Goal: Task Accomplishment & Management: Manage account settings

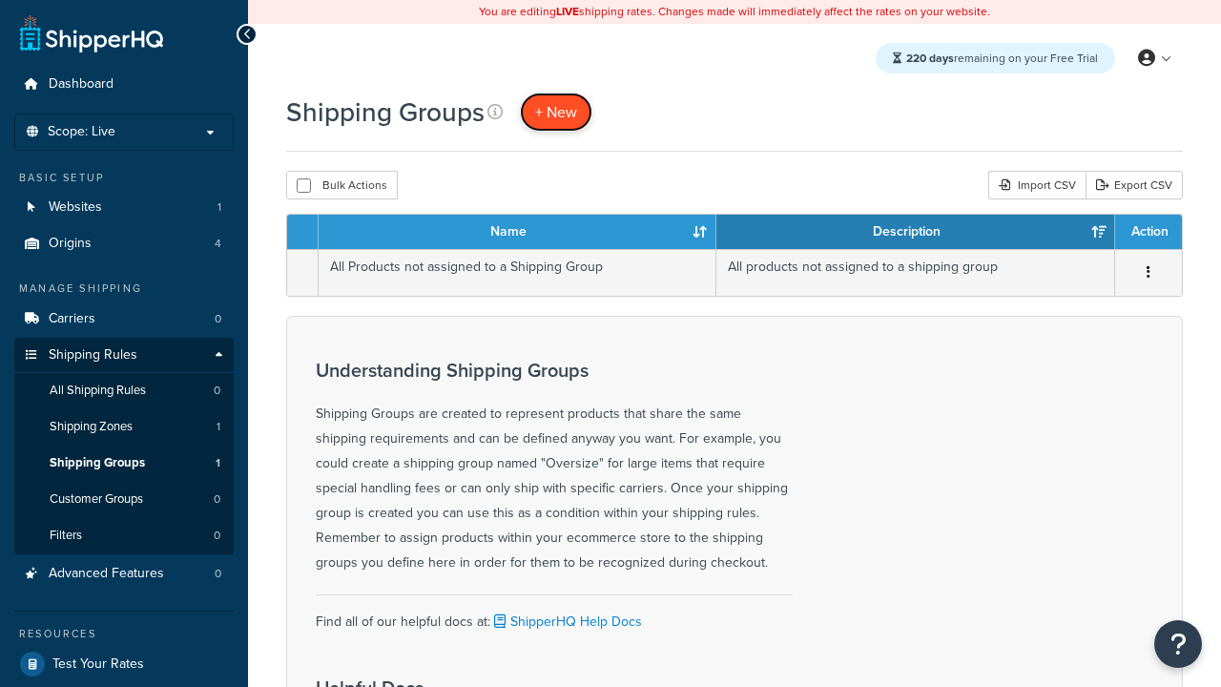
click at [556, 112] on span "+ New" at bounding box center [556, 112] width 42 height 22
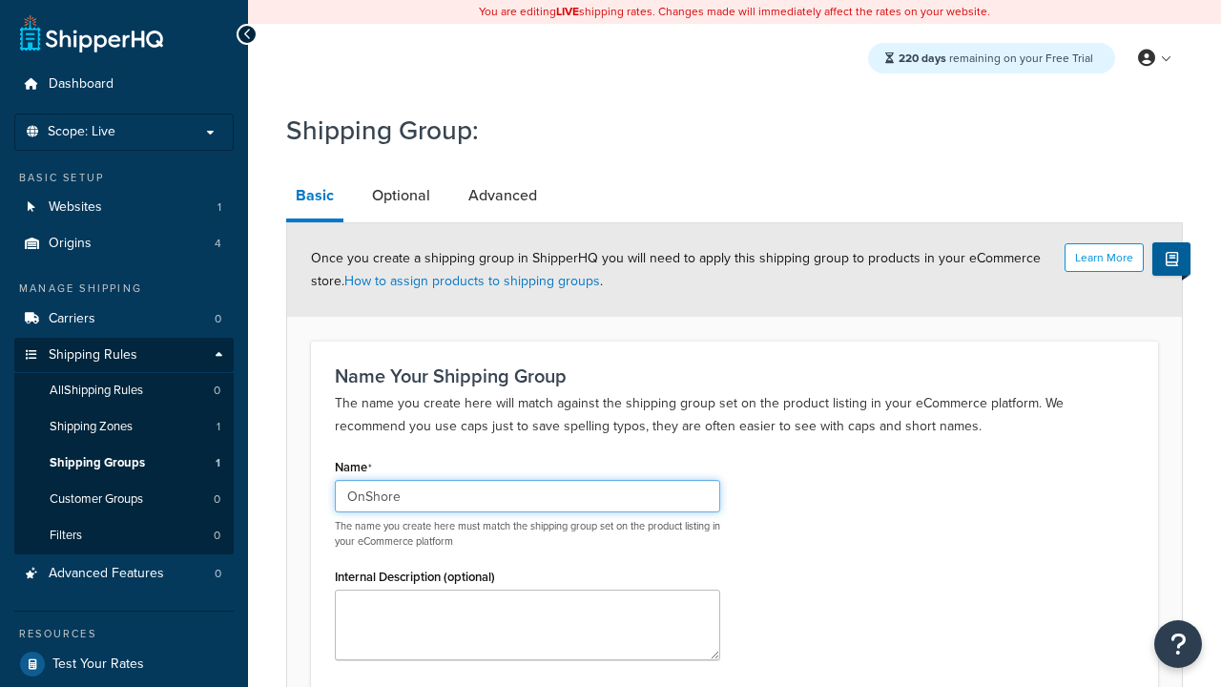
scroll to position [187, 0]
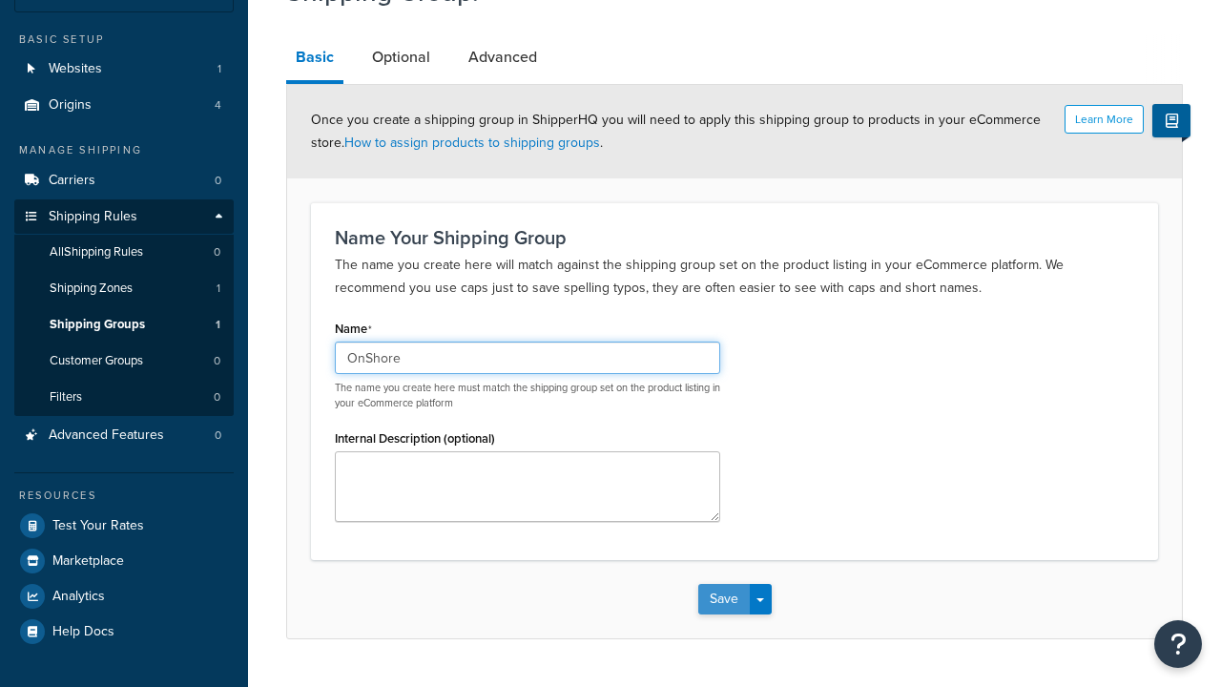
type input "OnShore"
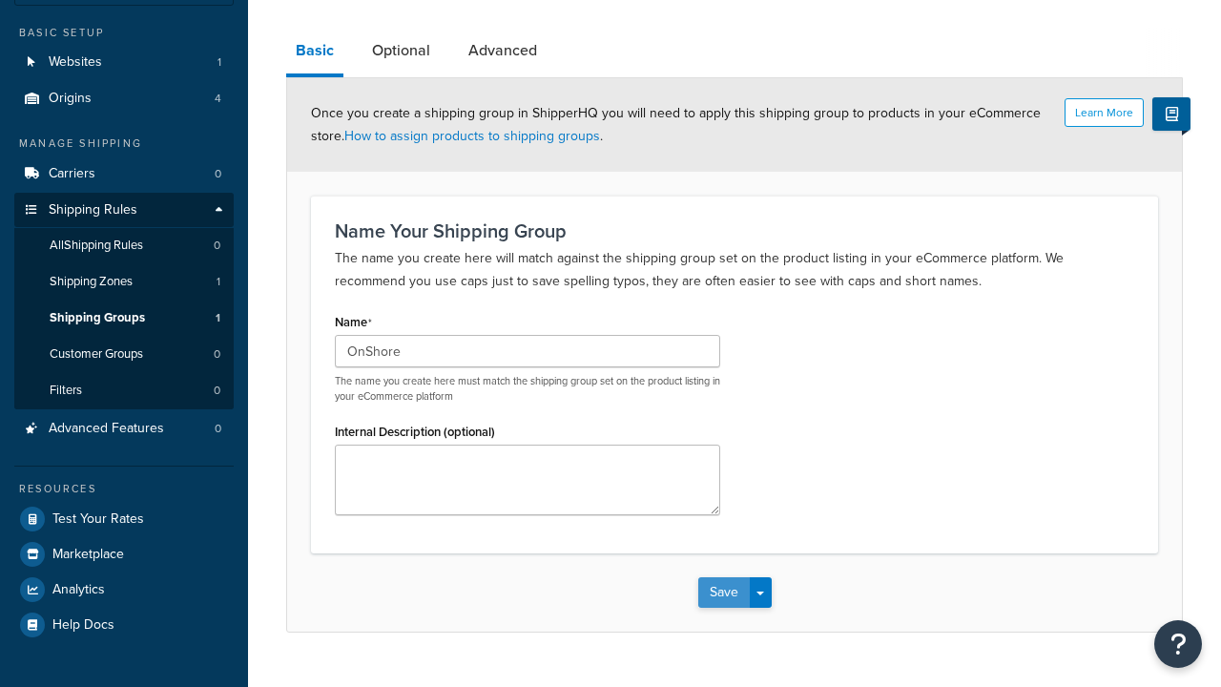
click at [723, 577] on button "Save" at bounding box center [723, 592] width 51 height 31
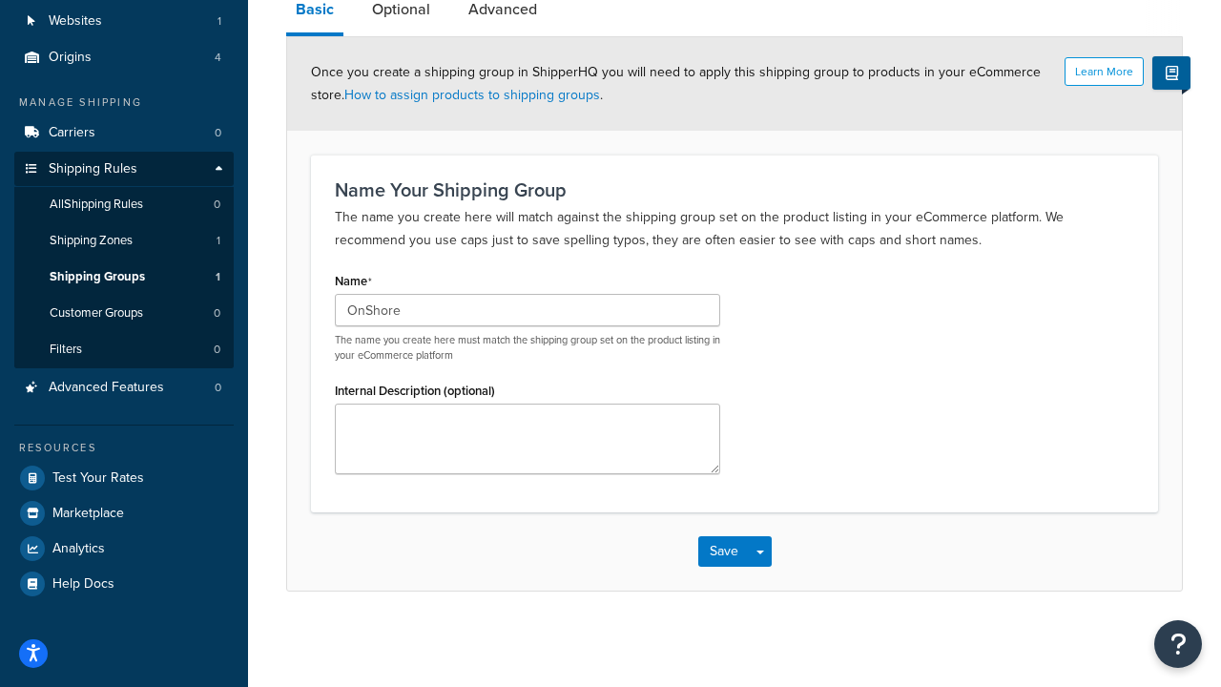
scroll to position [0, 0]
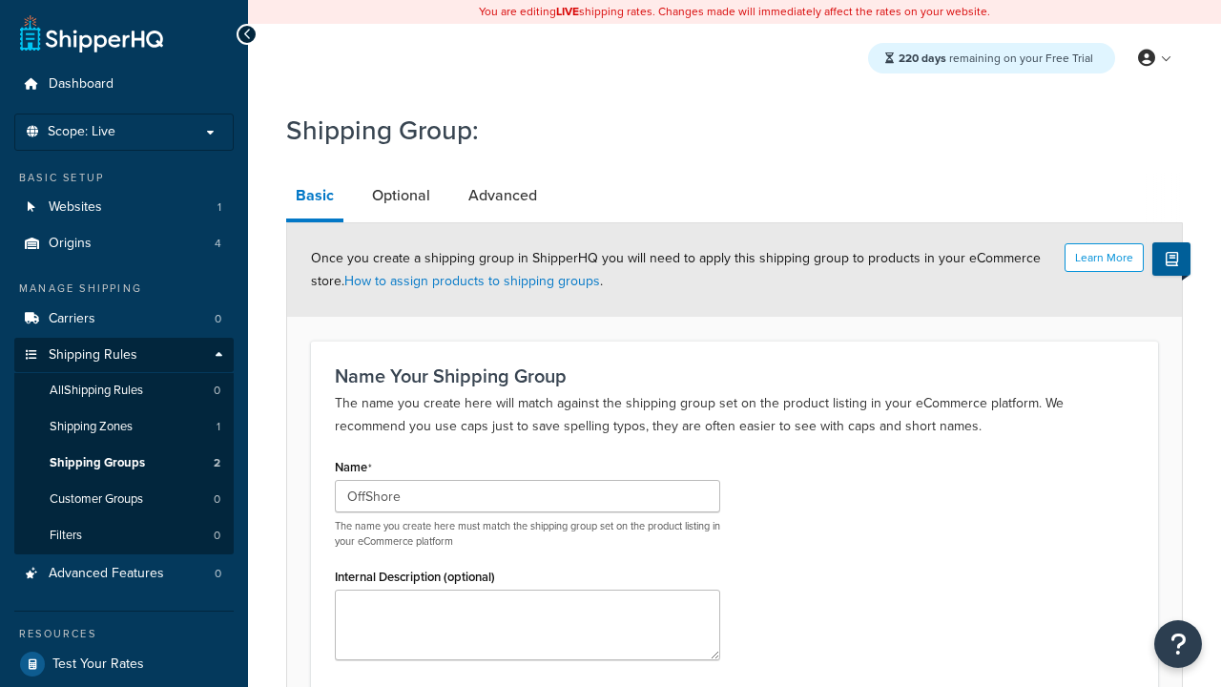
type input "OffShore"
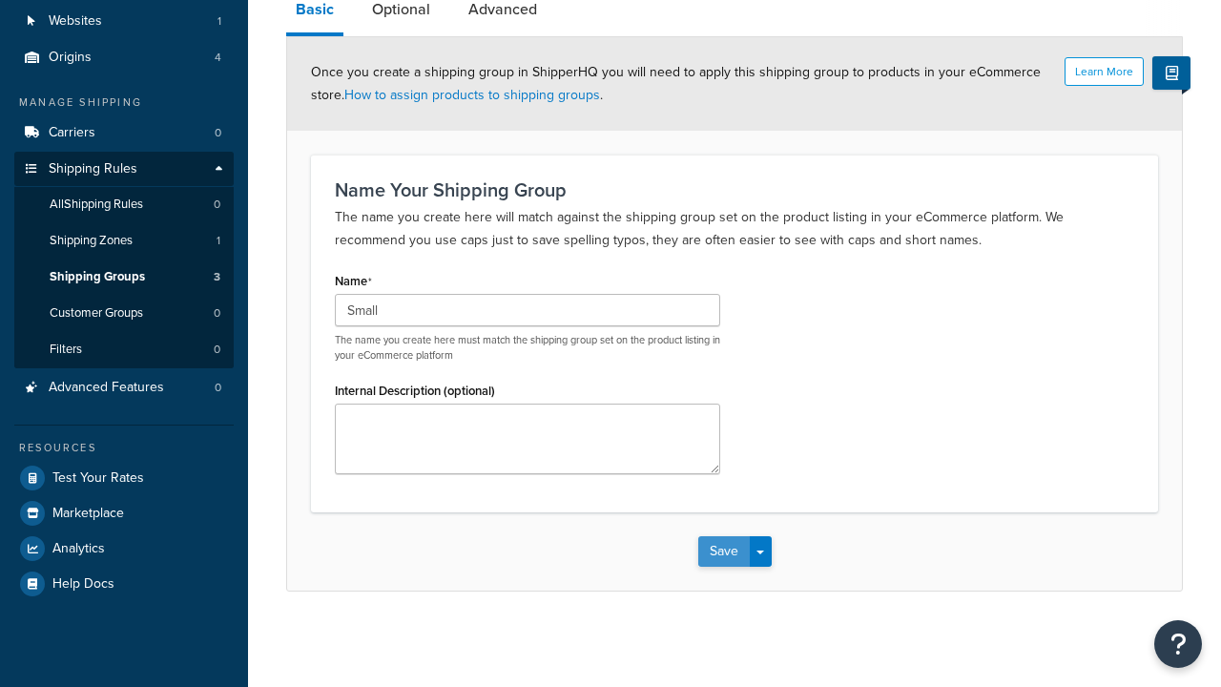
type input "Small"
click at [723, 551] on button "Save" at bounding box center [723, 551] width 51 height 31
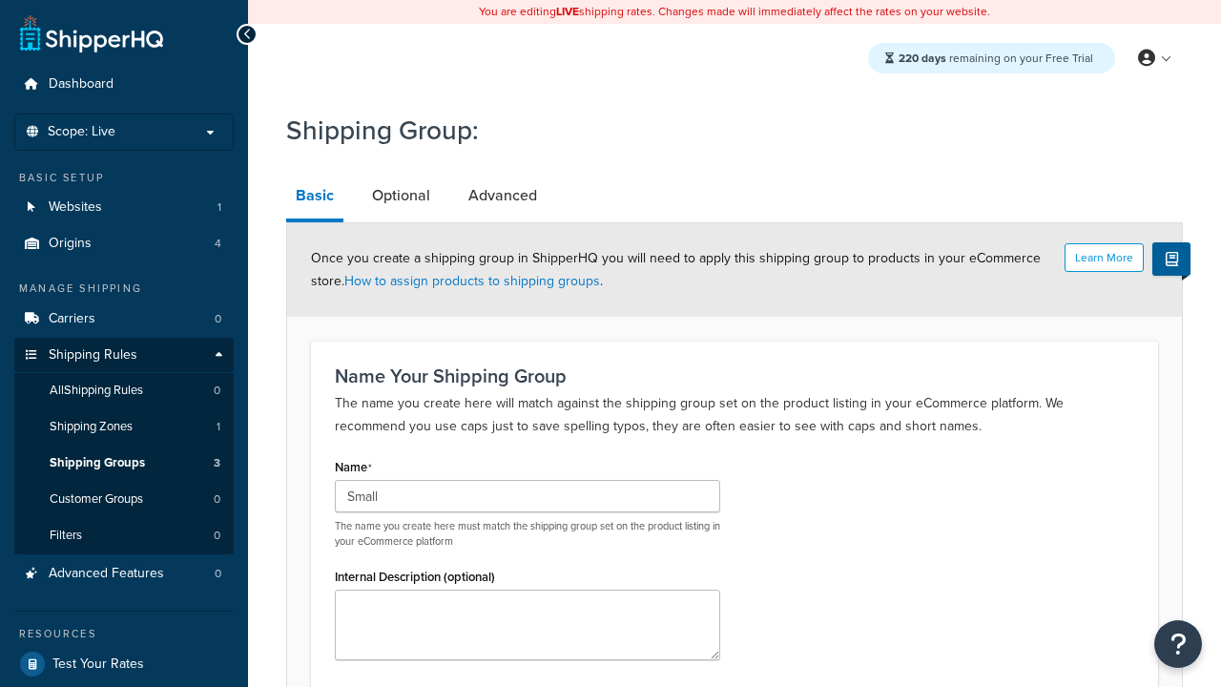
scroll to position [0, 0]
type input "Medium"
type input "Large"
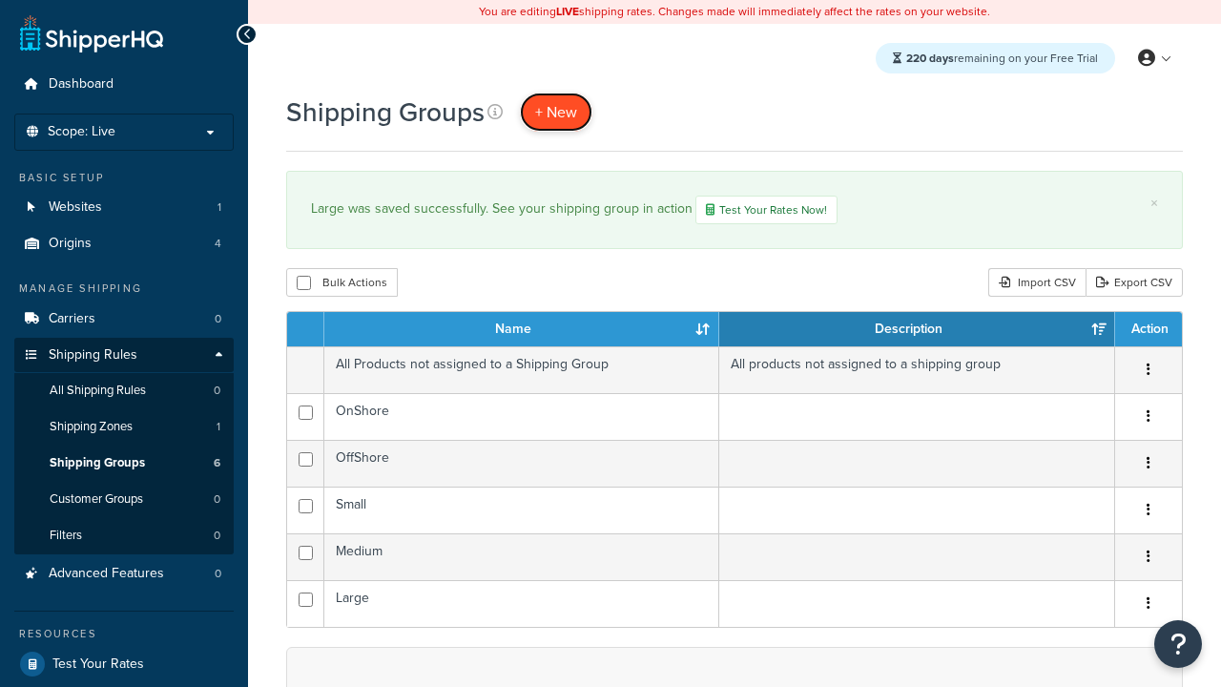
click at [556, 112] on span "+ New" at bounding box center [556, 112] width 42 height 22
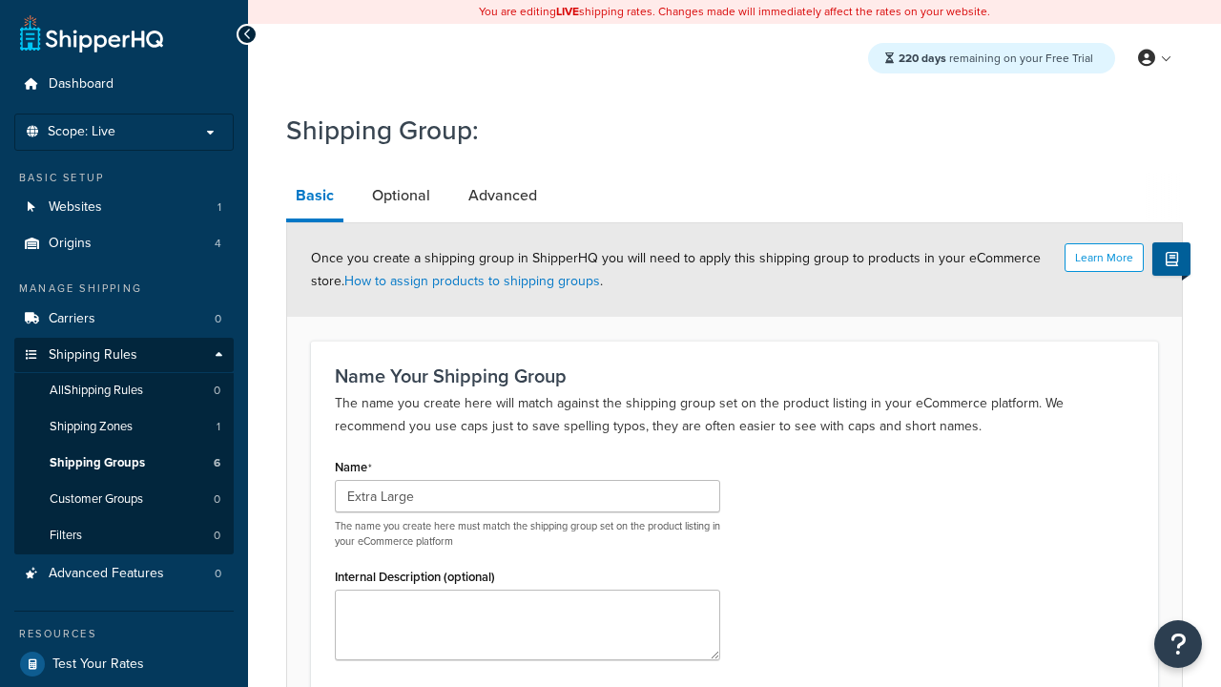
type input "Extra Large"
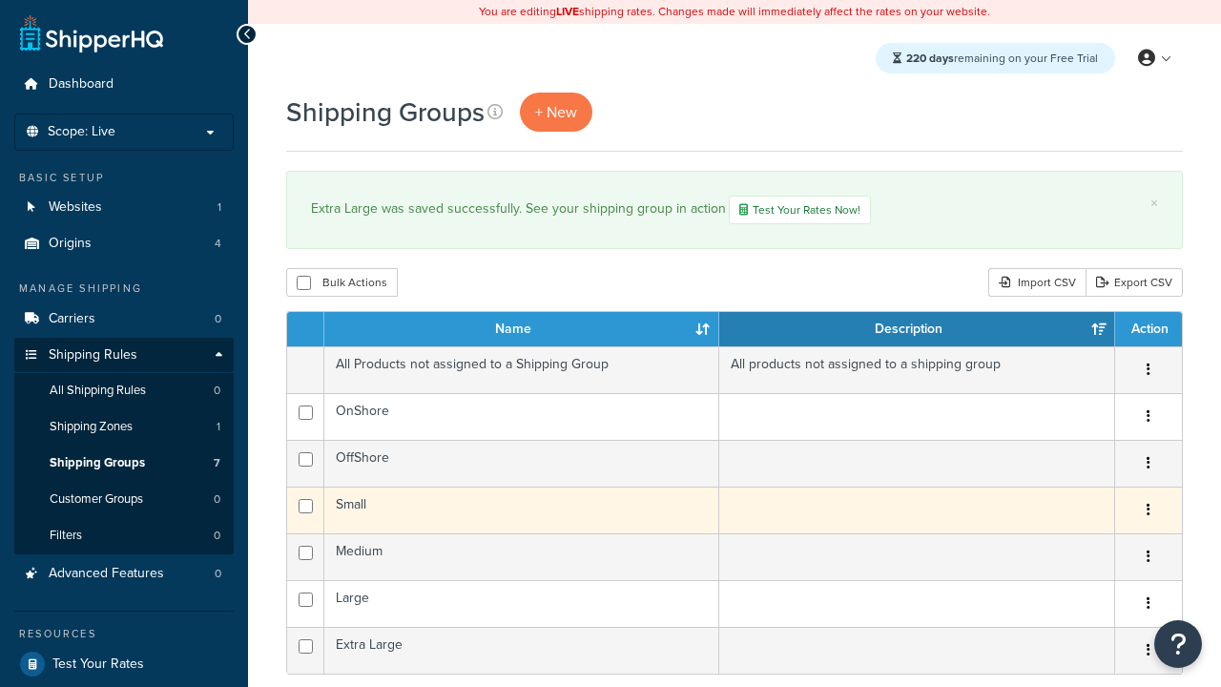
click at [1147, 512] on icon "button" at bounding box center [1148, 509] width 4 height 13
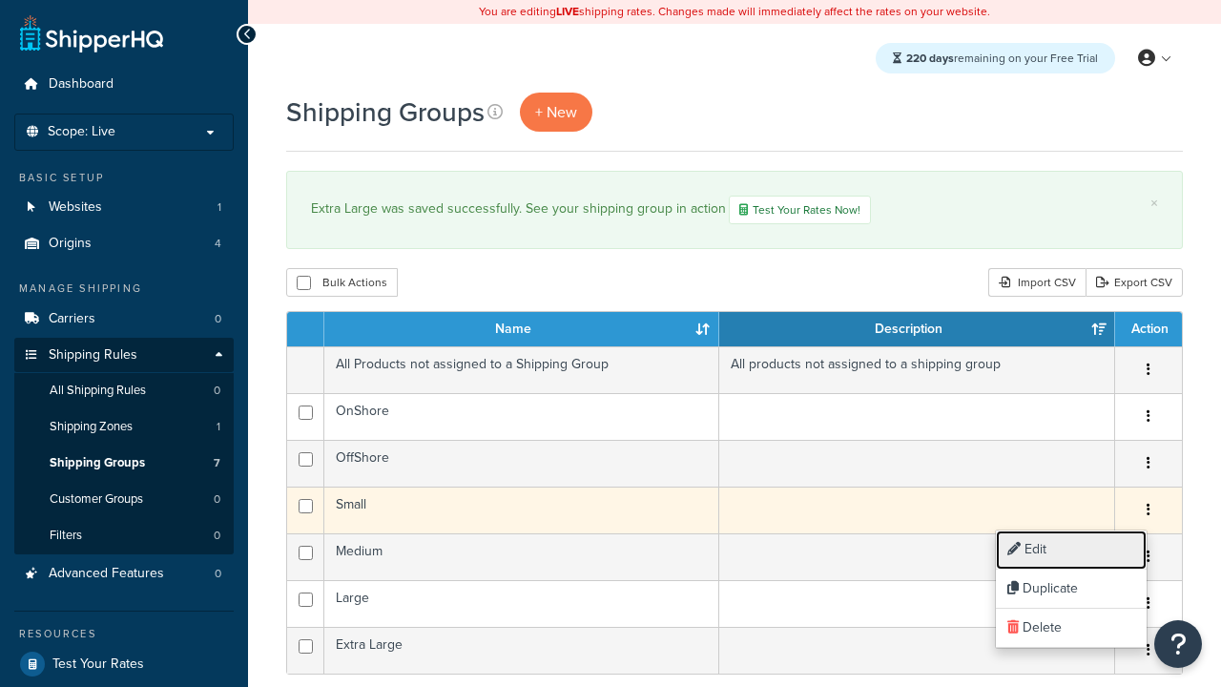
click at [1070, 549] on link "Edit" at bounding box center [1071, 549] width 151 height 39
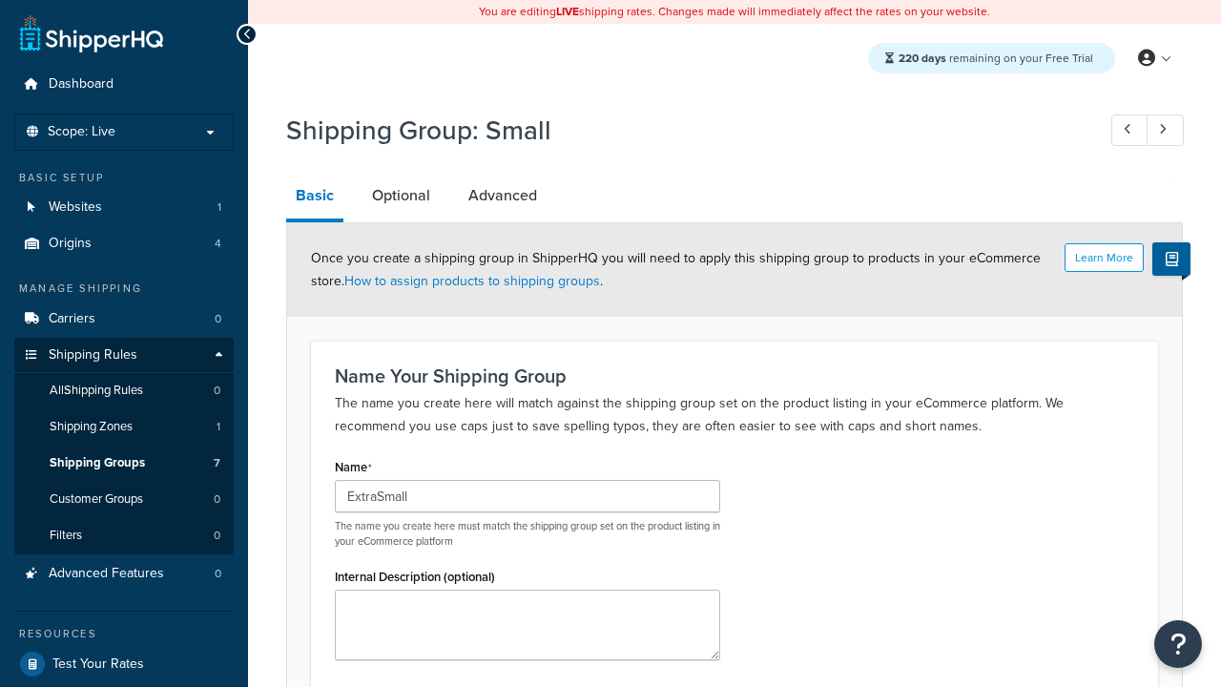
scroll to position [187, 0]
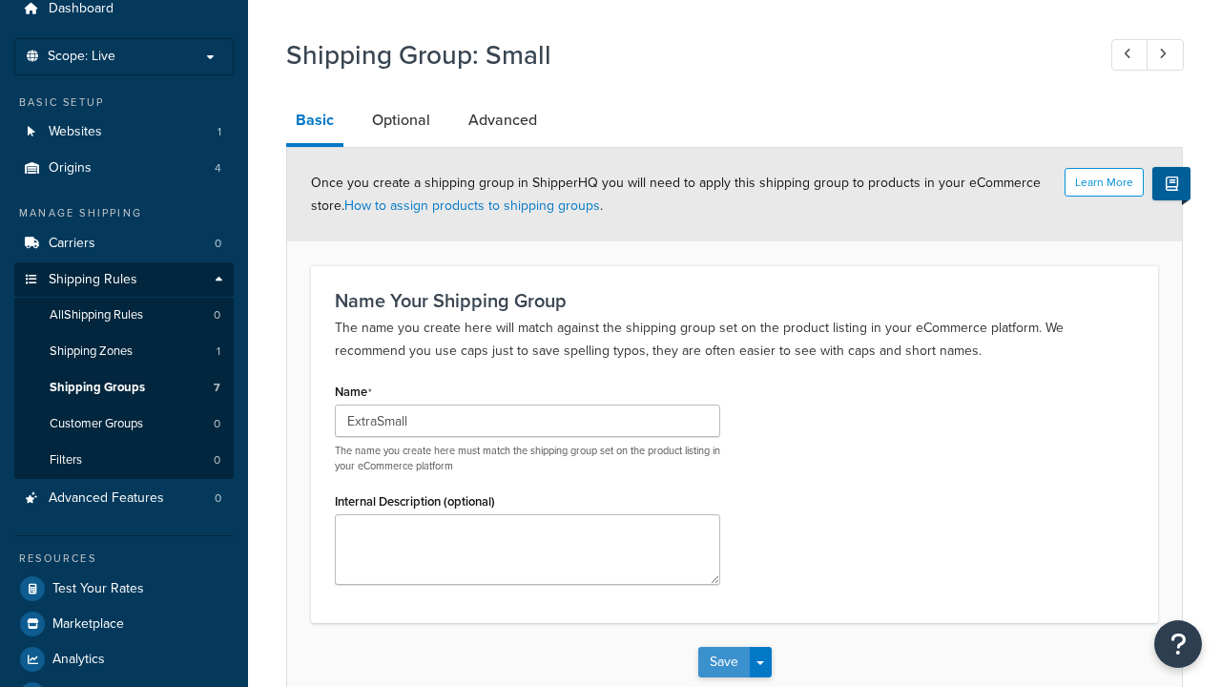
type input "ExtraSmall"
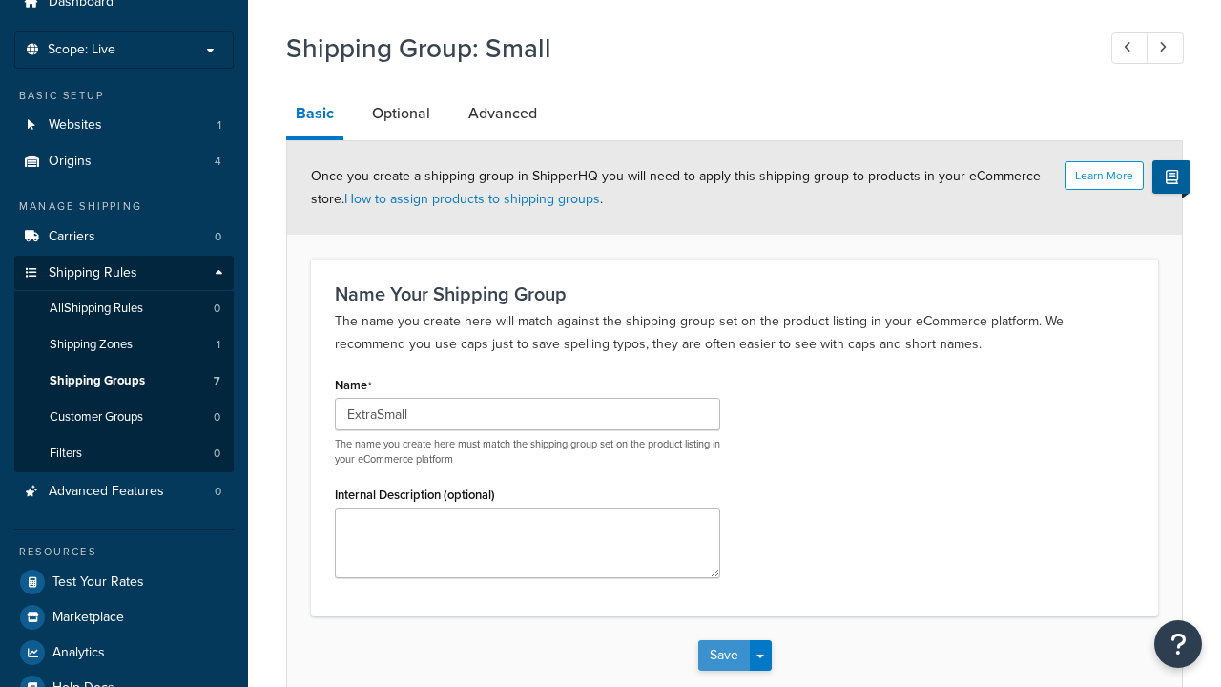
click at [723, 640] on button "Save" at bounding box center [723, 655] width 51 height 31
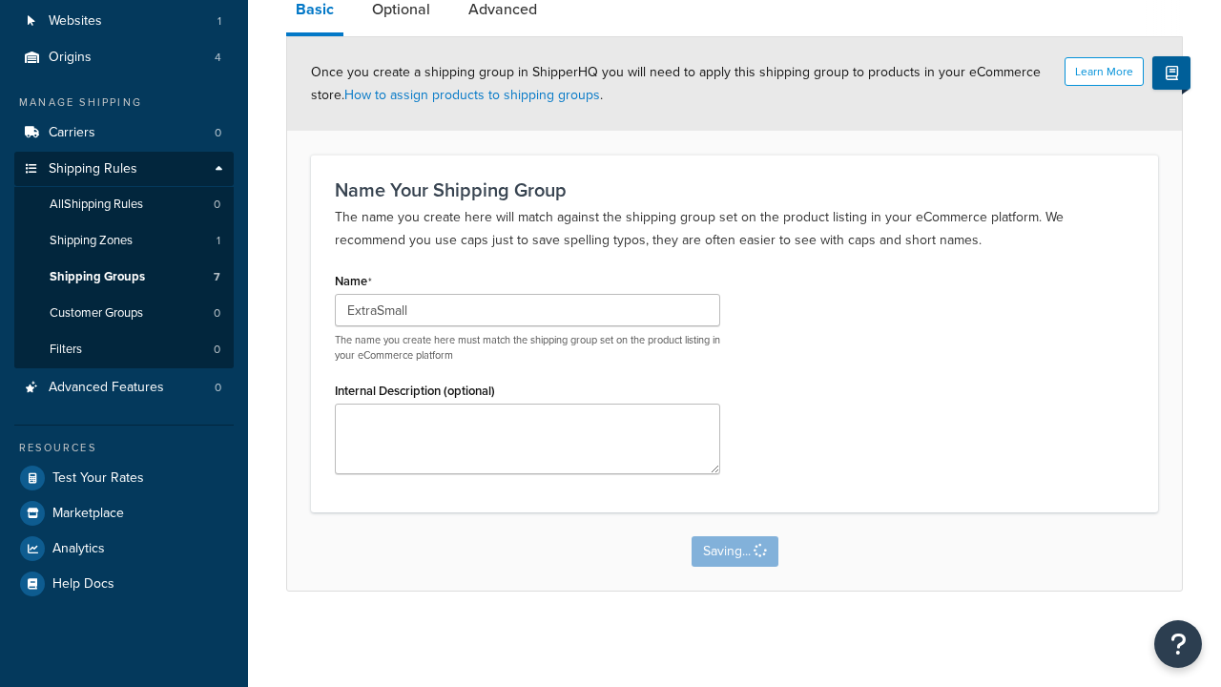
scroll to position [0, 0]
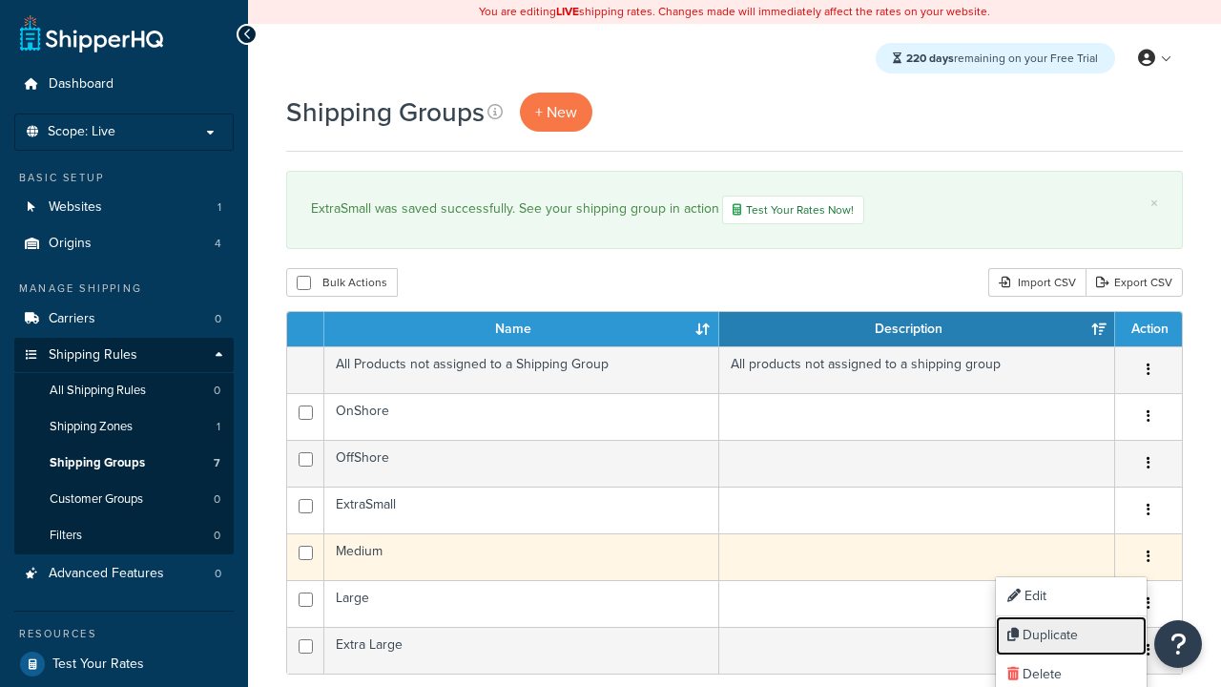
click at [1070, 635] on link "Duplicate" at bounding box center [1071, 635] width 151 height 39
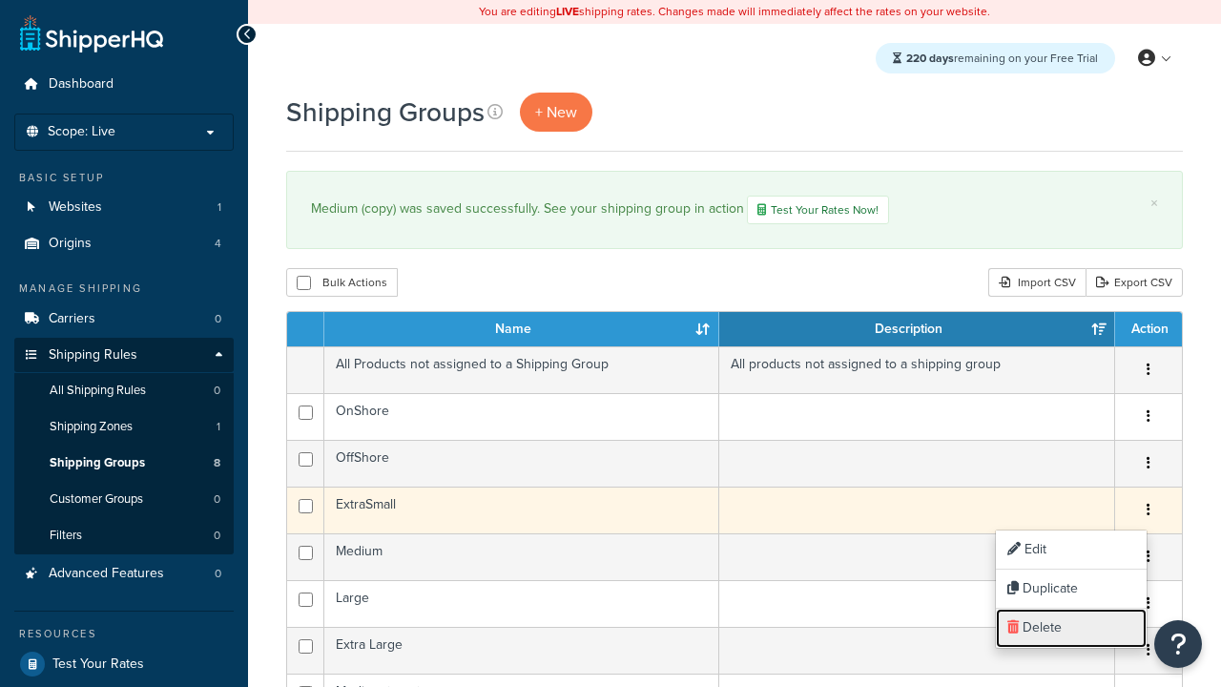
click at [1070, 627] on link "Delete" at bounding box center [1071, 627] width 151 height 39
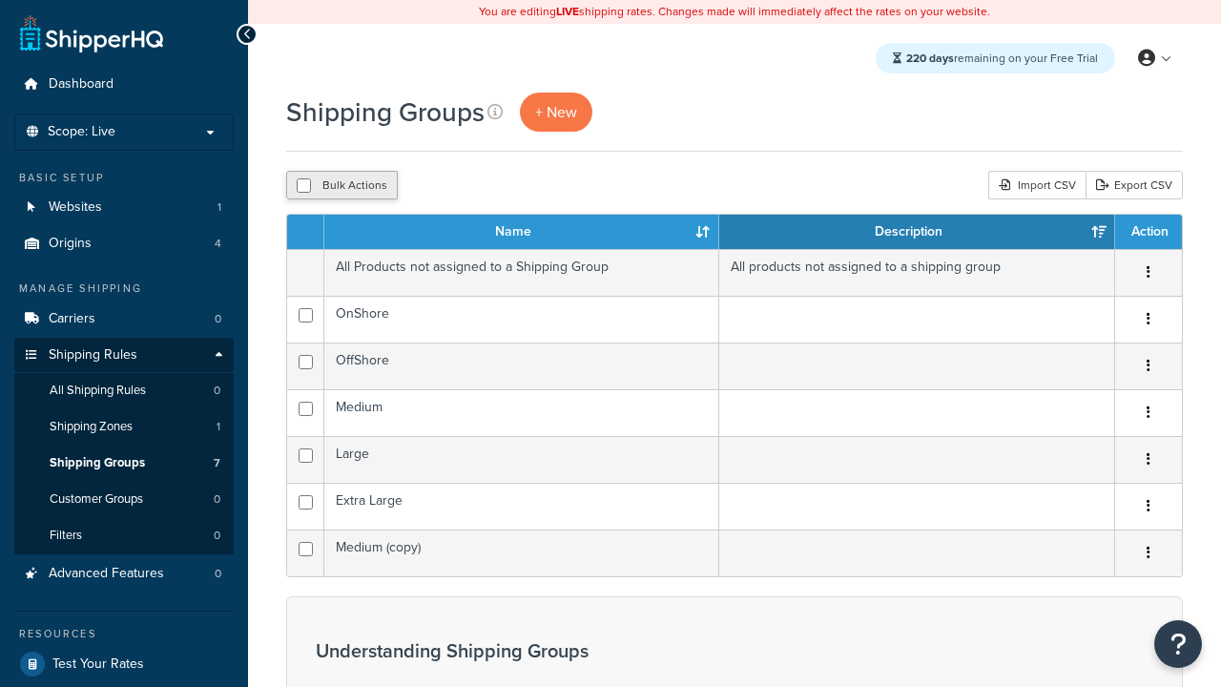
click at [341, 186] on button "Bulk Actions" at bounding box center [342, 185] width 112 height 29
checkbox input "true"
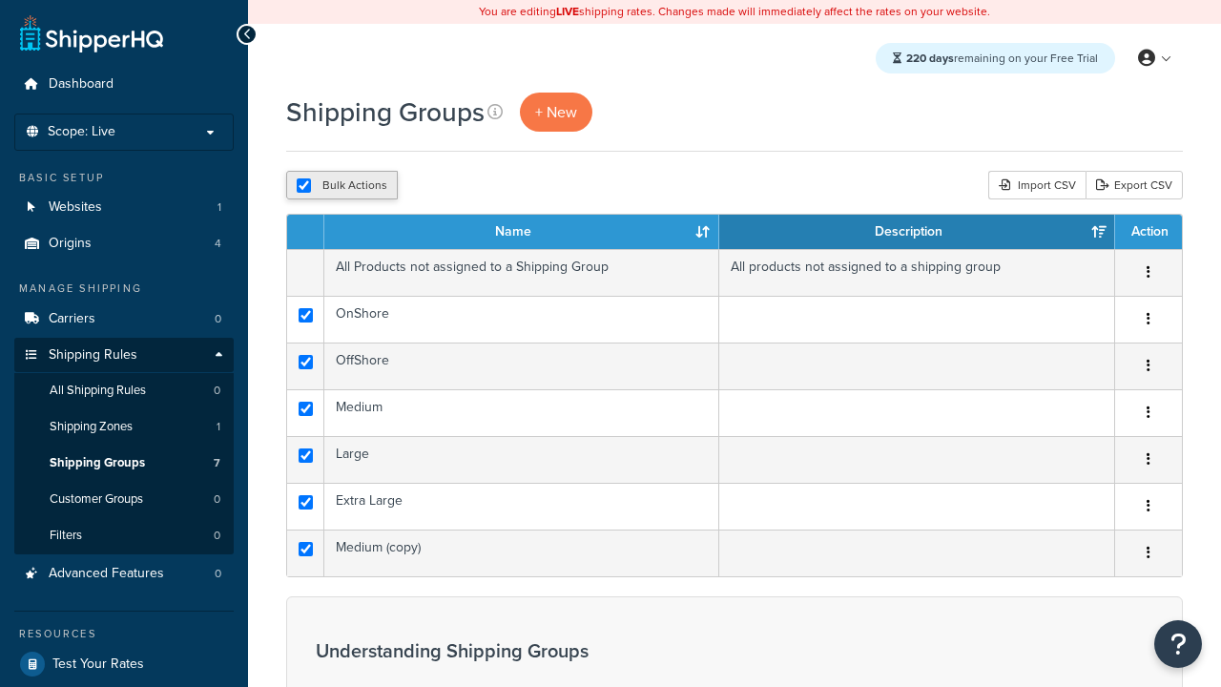
checkbox input "true"
click at [0, 0] on button "Delete" at bounding box center [0, 0] width 0 height 0
